Goal: Find specific page/section: Find specific page/section

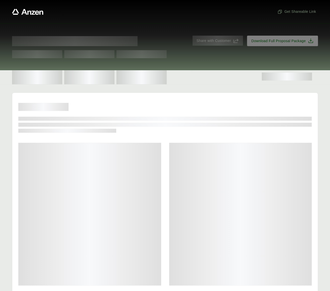
click at [144, 73] on span at bounding box center [141, 77] width 50 height 14
drag, startPoint x: 140, startPoint y: 88, endPoint x: 133, endPoint y: 80, distance: 9.8
click at [140, 87] on div "Get Shareable Link Proposal for Share with Customer Download Full Proposal Pack…" at bounding box center [165, 200] width 330 height 400
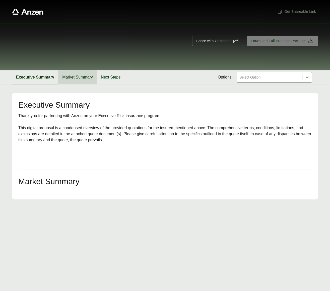
click at [73, 74] on button "Market Summary" at bounding box center [77, 77] width 39 height 14
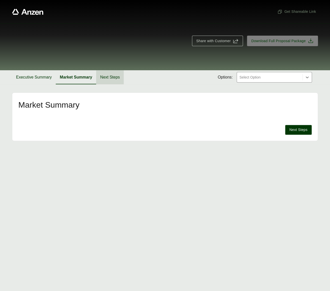
click at [104, 77] on button "Next Steps" at bounding box center [110, 77] width 28 height 14
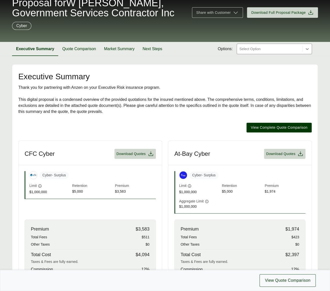
scroll to position [3, 0]
